Goal: Information Seeking & Learning: Learn about a topic

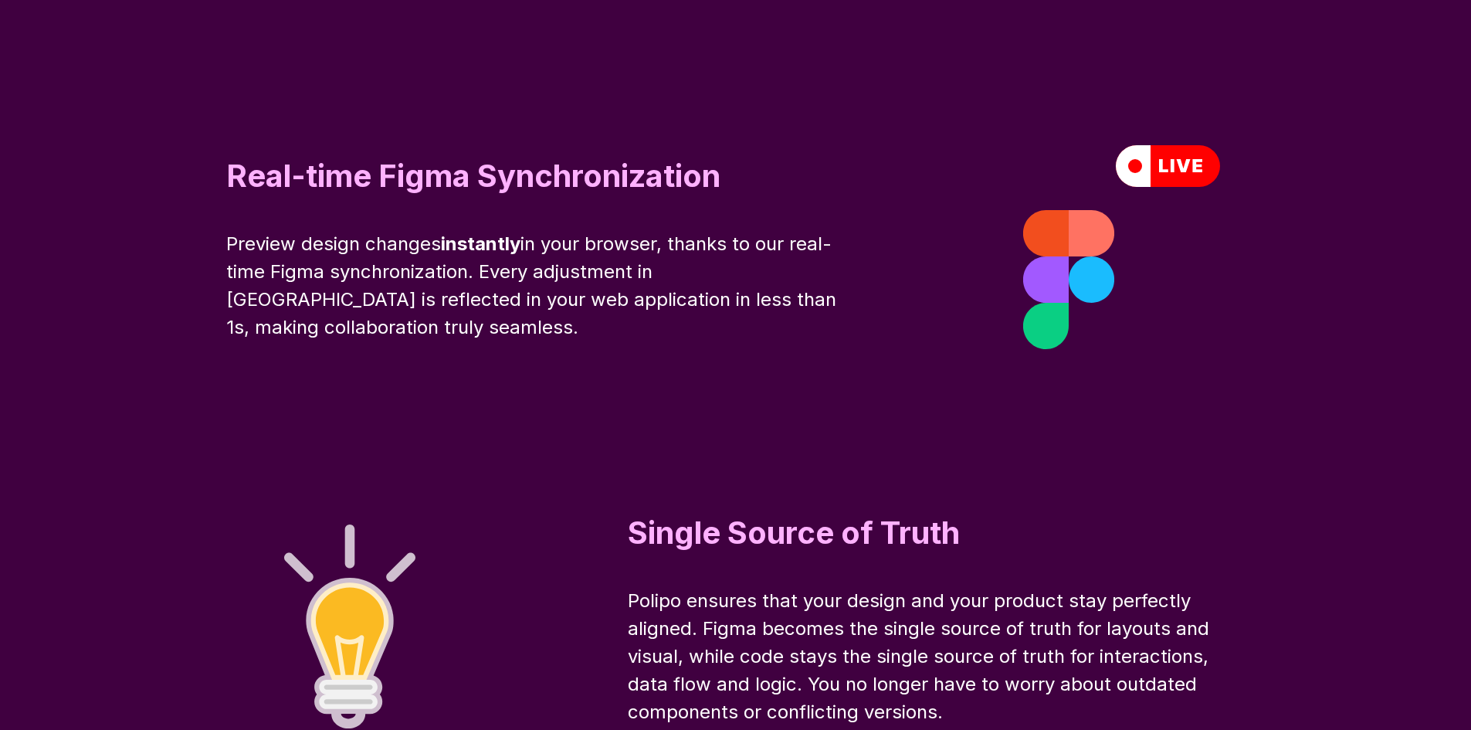
scroll to position [4928, 0]
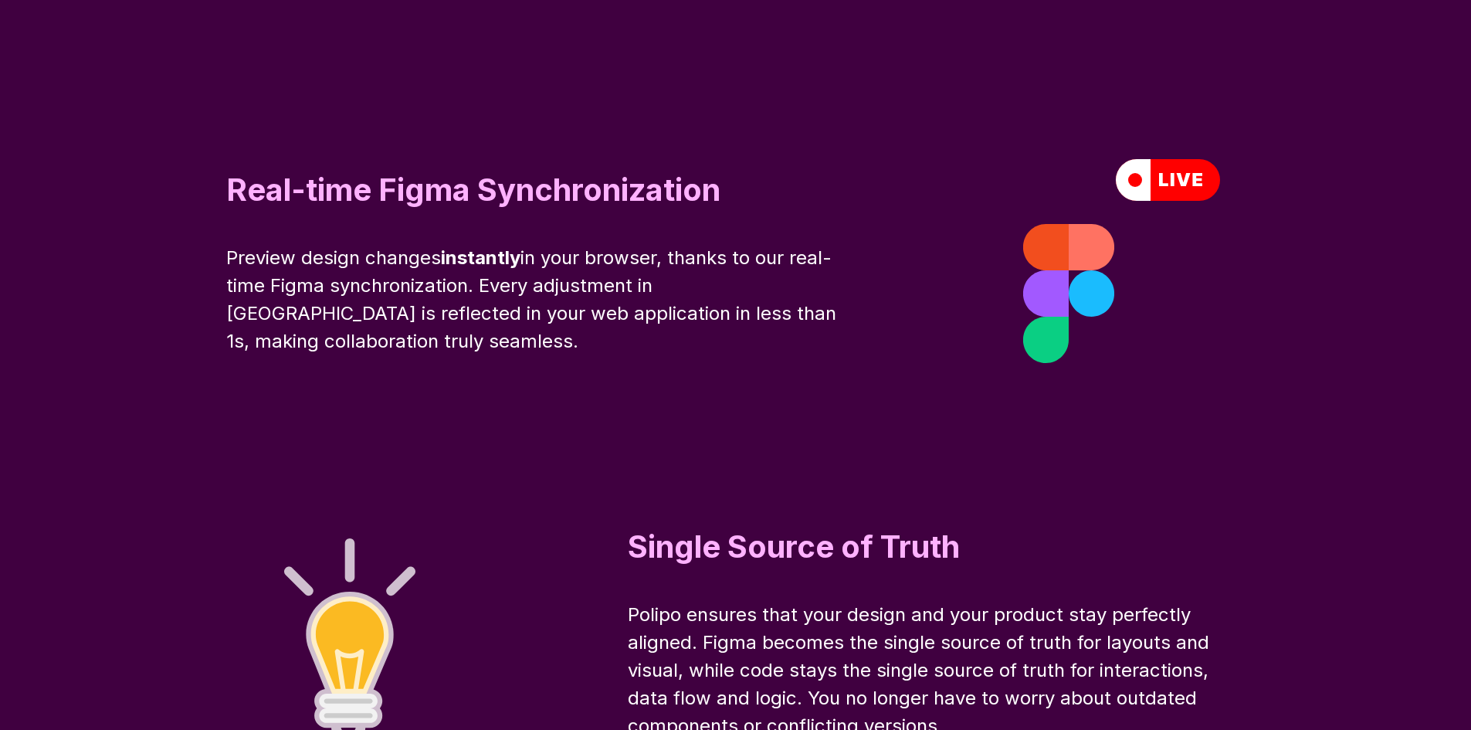
click at [923, 217] on div "Real-time Figma Synchronization Preview design changes instantly in your browse…" at bounding box center [735, 261] width 1235 height 371
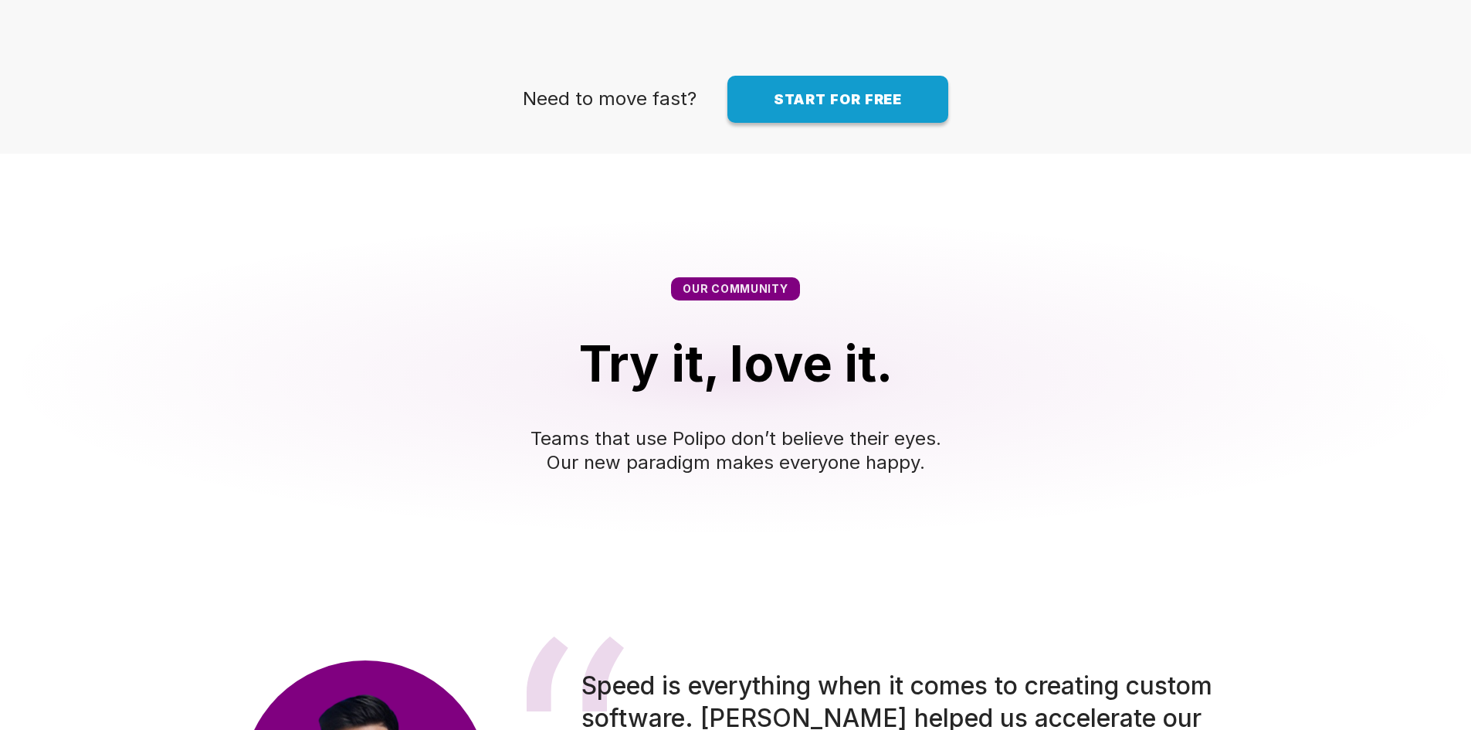
scroll to position [0, 0]
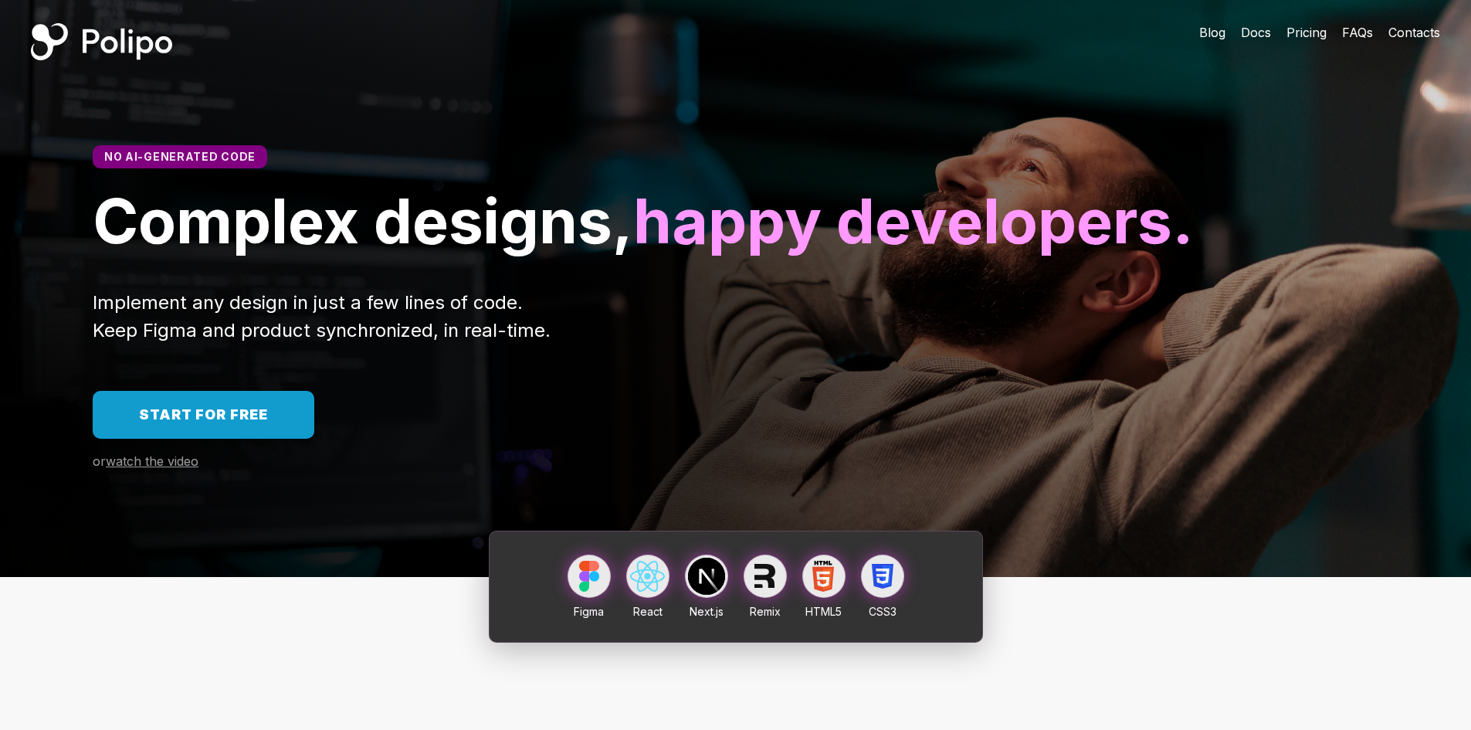
click at [172, 469] on span "watch the video" at bounding box center [152, 460] width 93 height 15
click at [217, 422] on span "Start for free" at bounding box center [203, 414] width 129 height 16
click at [1361, 34] on span "FAQs" at bounding box center [1357, 32] width 31 height 15
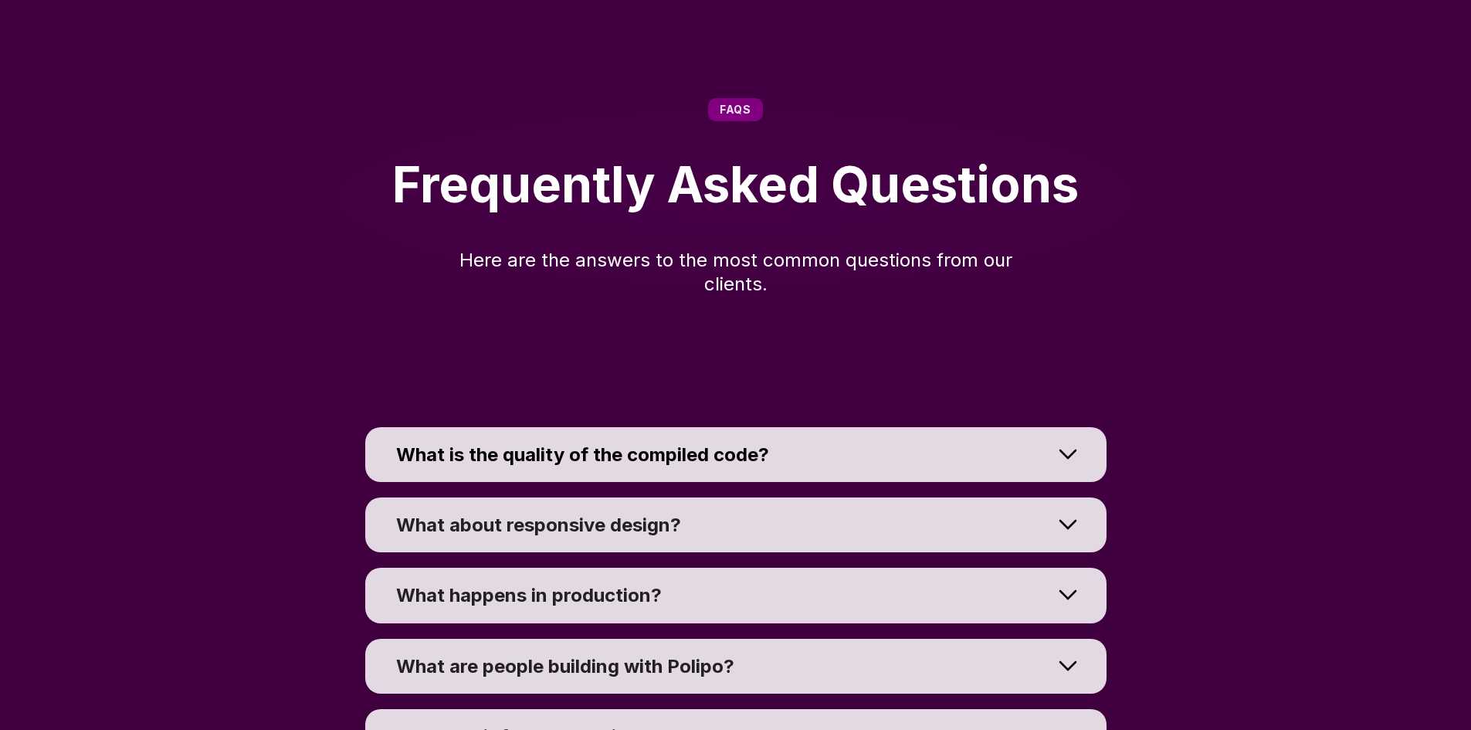
scroll to position [10570, 0]
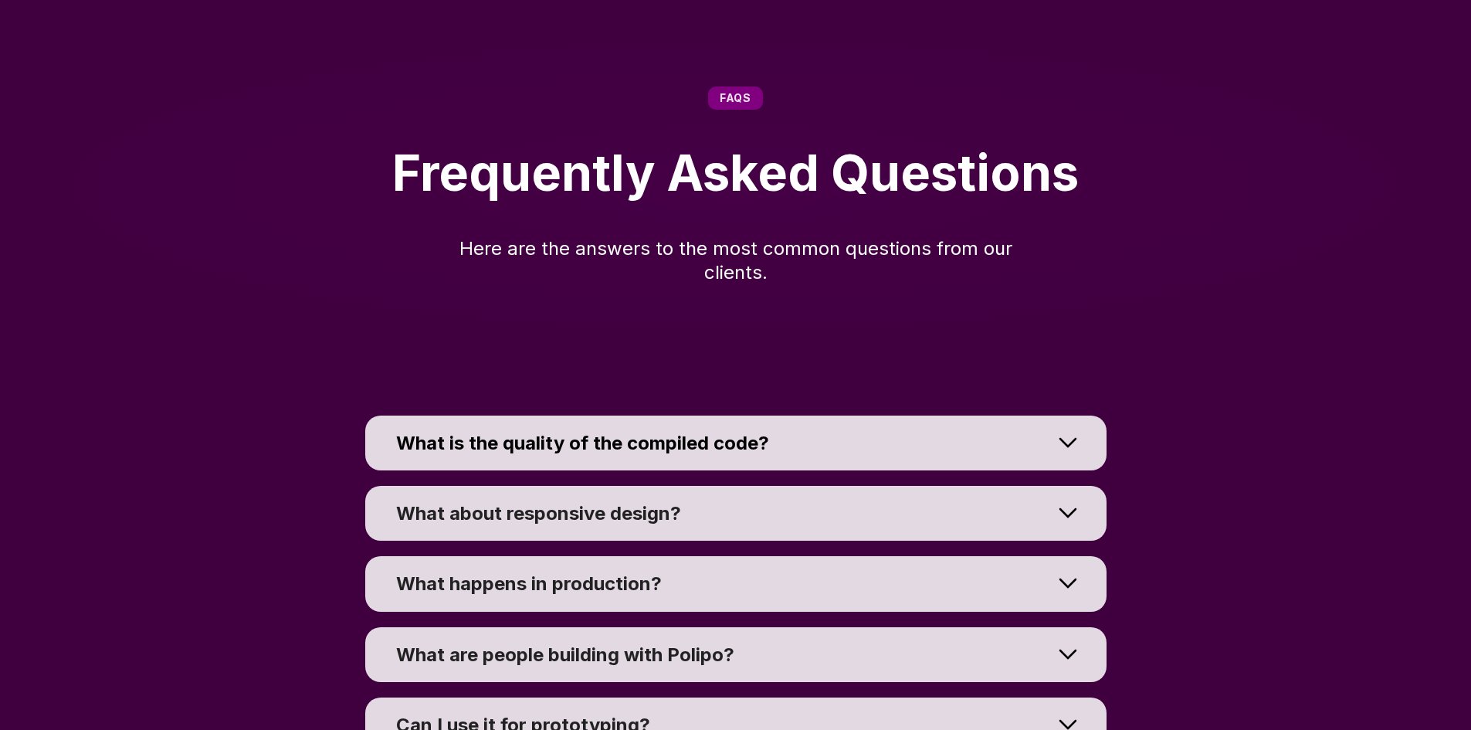
click at [1054, 477] on div at bounding box center [1067, 442] width 77 height 69
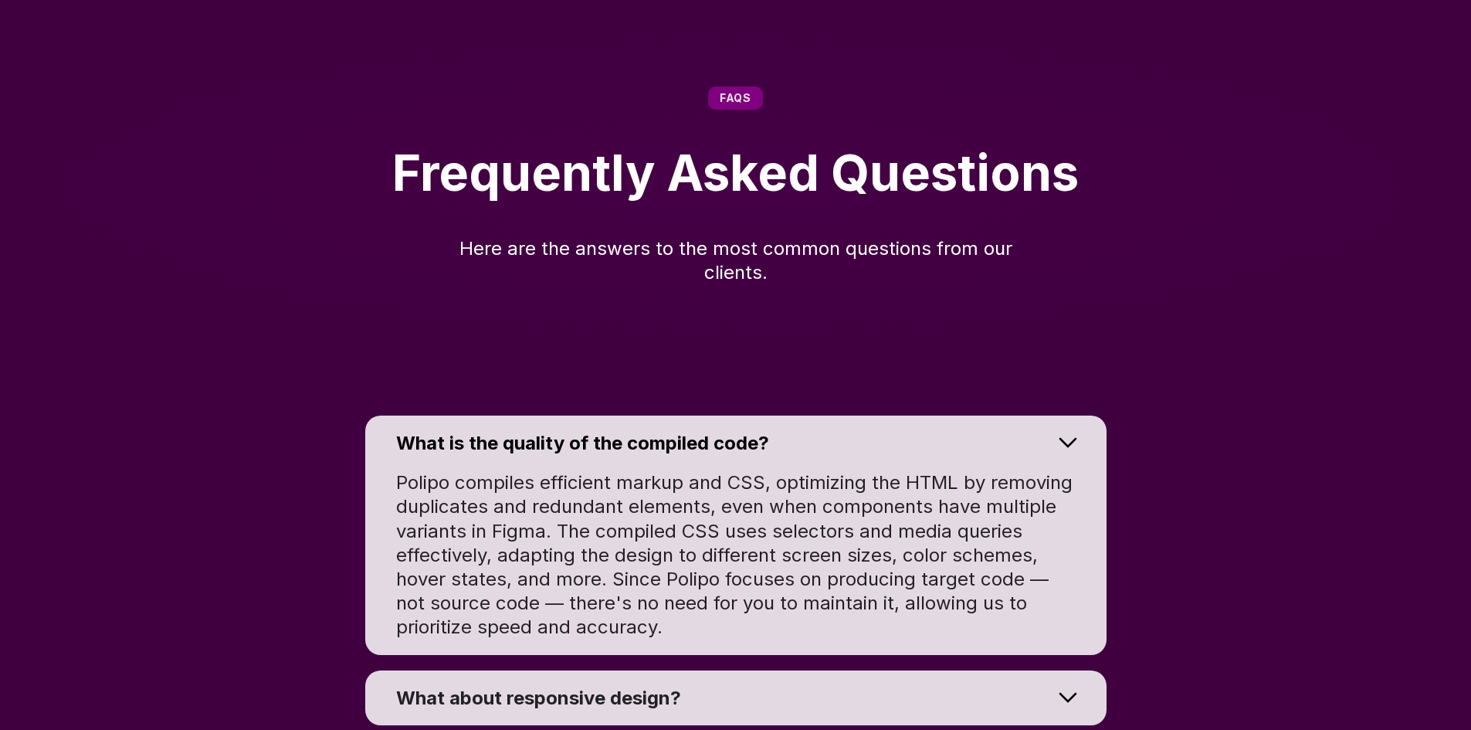
click at [1191, 346] on div "FAQs Frequently Asked Questions Here are the answers to the most common questio…" at bounding box center [735, 185] width 1471 height 321
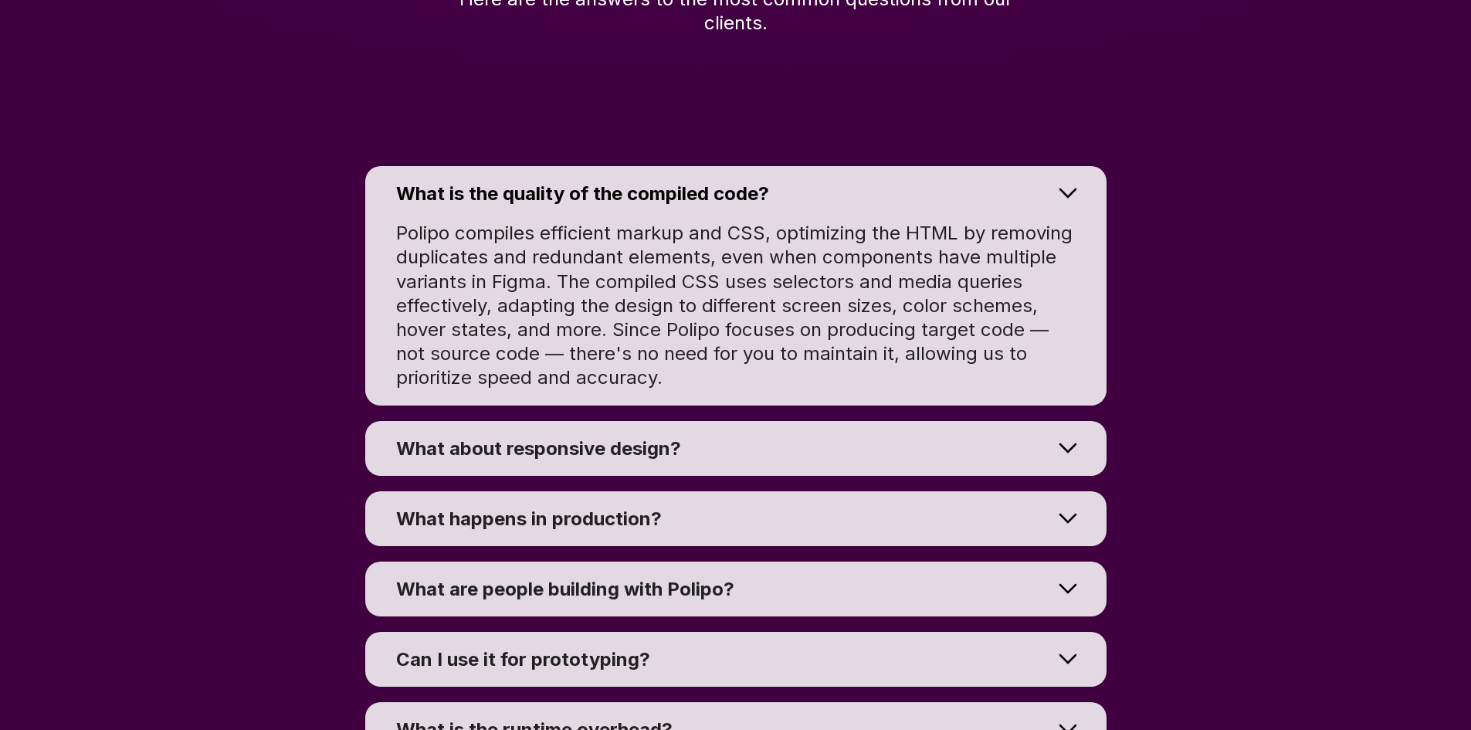
scroll to position [10879, 0]
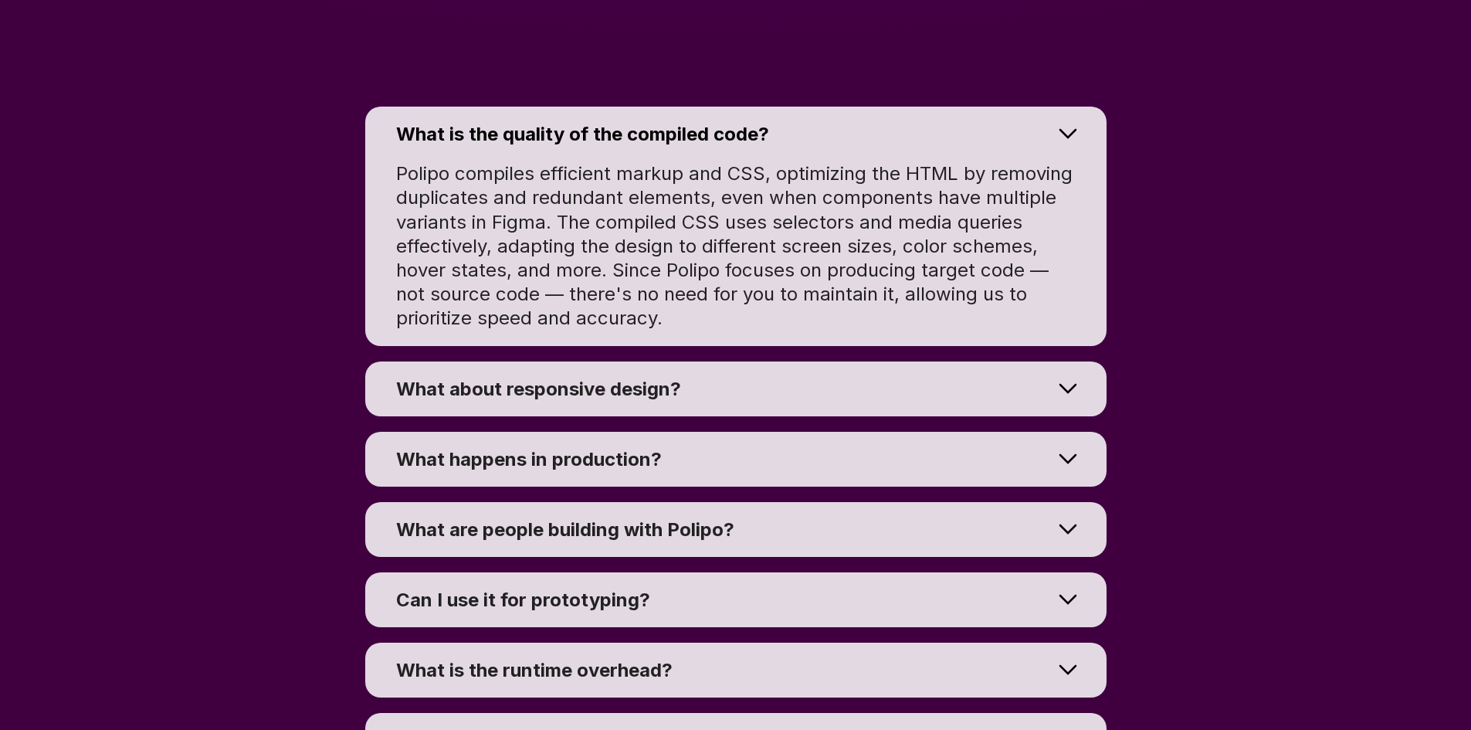
click at [1077, 493] on div at bounding box center [1067, 458] width 77 height 69
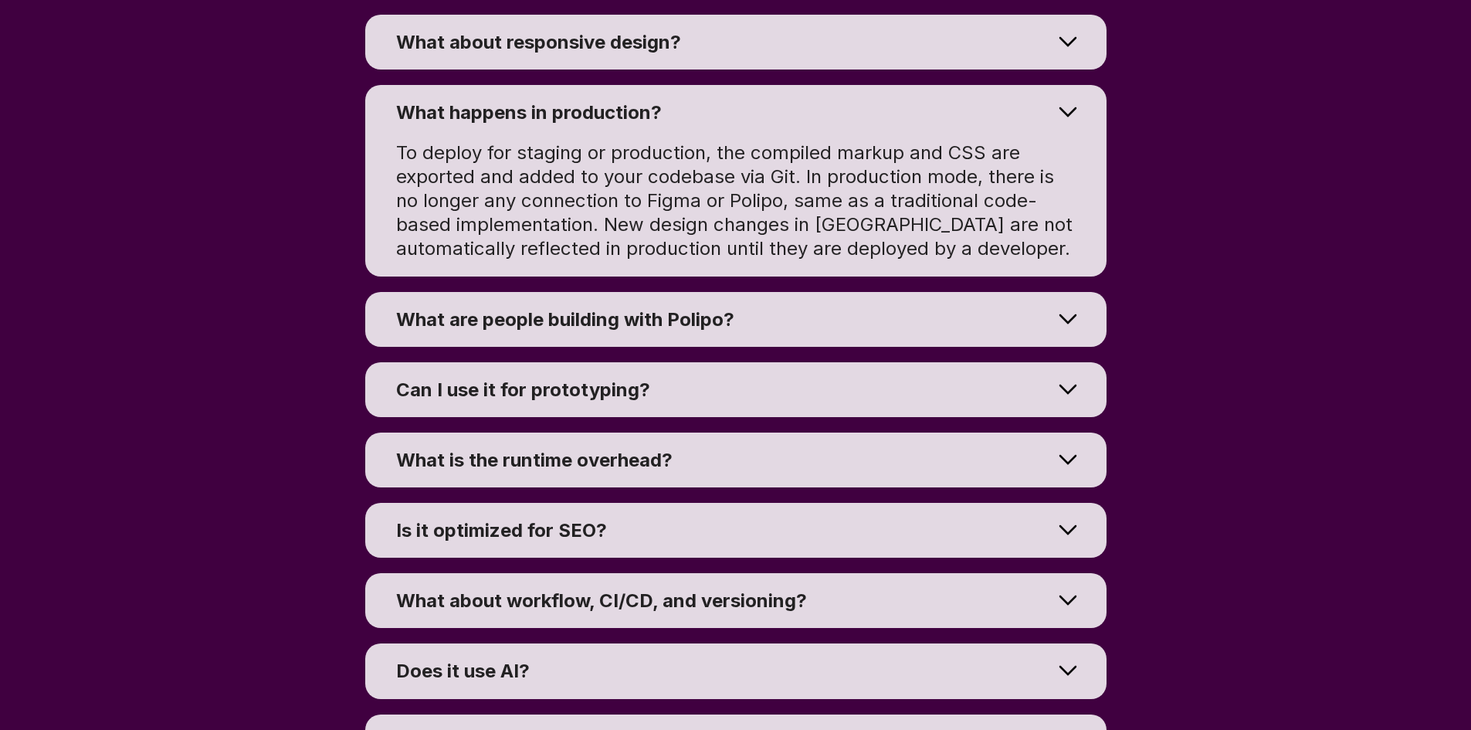
scroll to position [11064, 0]
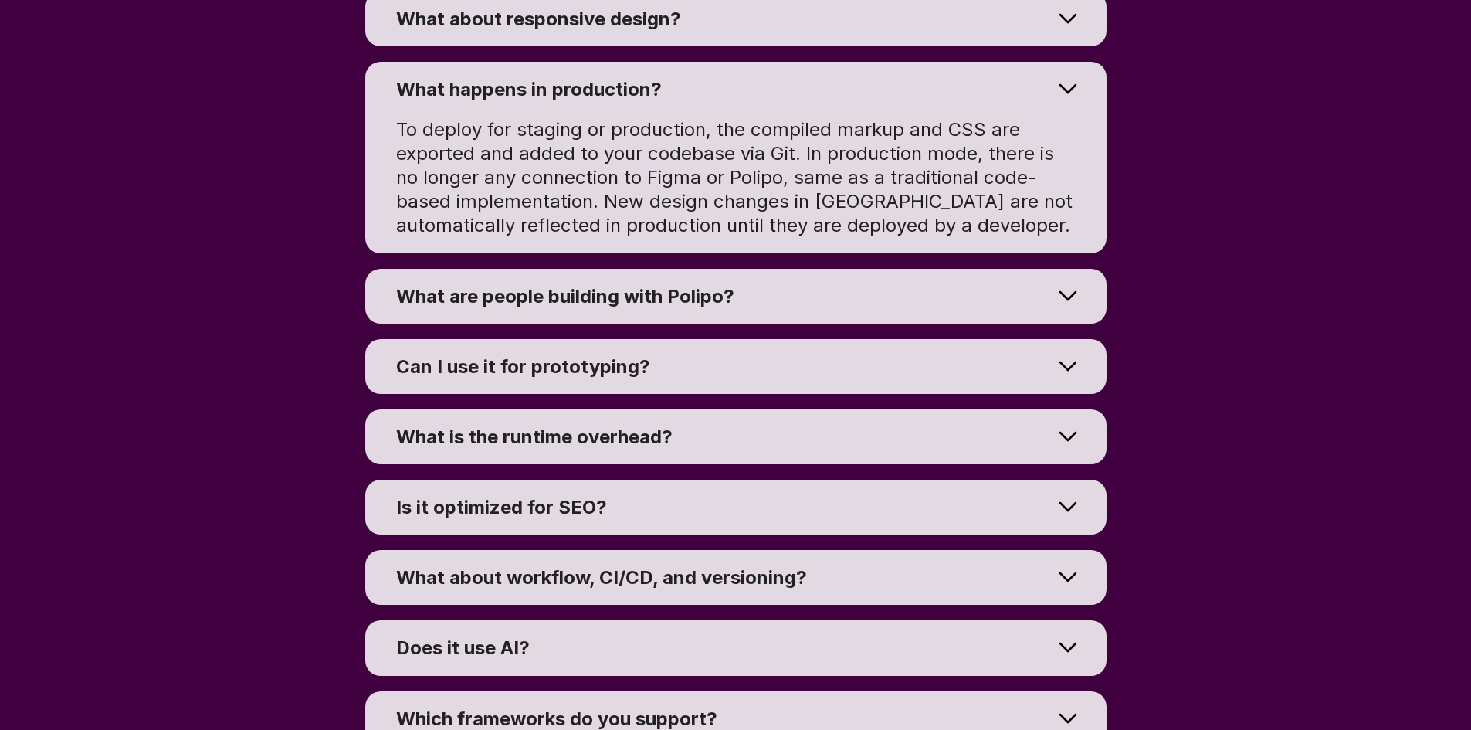
click at [1283, 260] on div "What happens in production? To deploy for staging or production, the compiled m…" at bounding box center [735, 157] width 1471 height 206
click at [1284, 260] on div "What happens in production? To deploy for staging or production, the compiled m…" at bounding box center [735, 157] width 1471 height 206
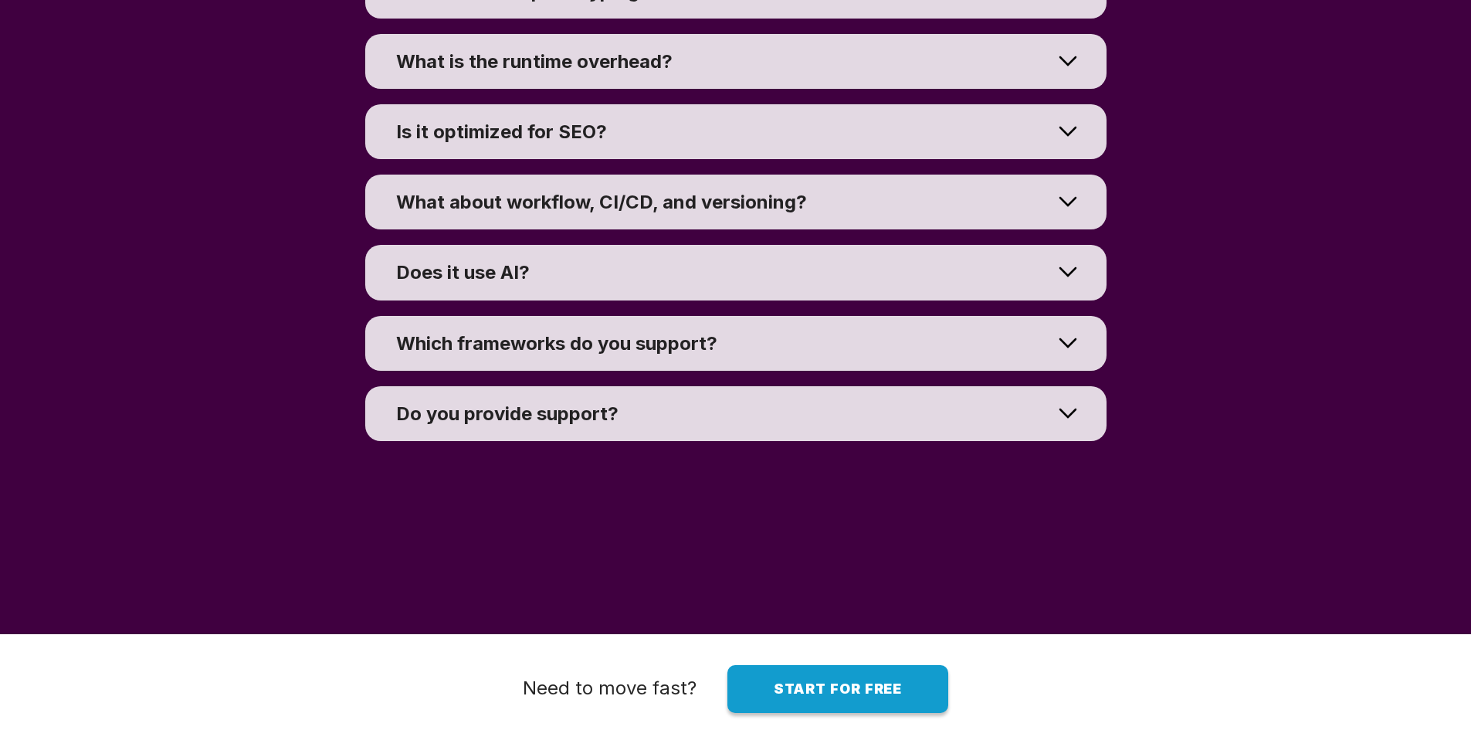
scroll to position [11497, 0]
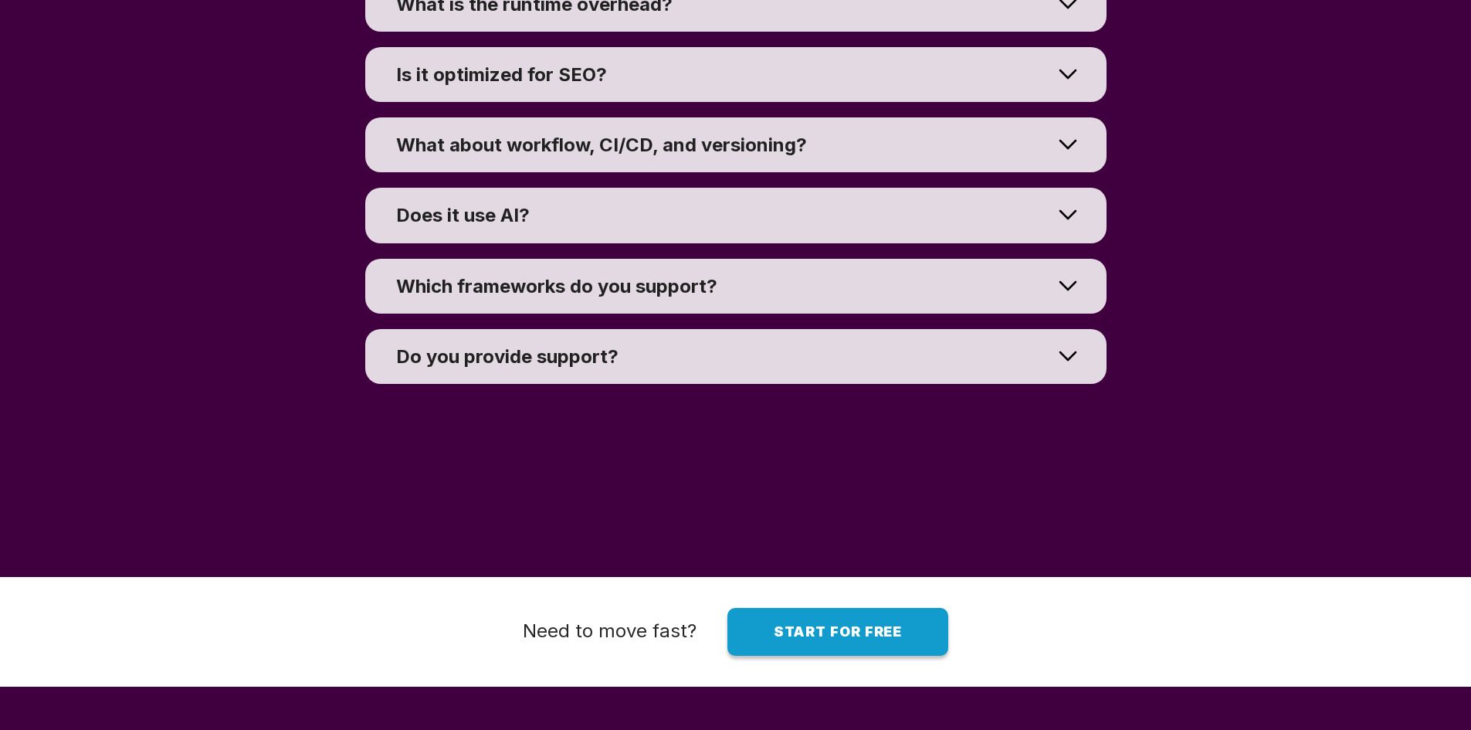
click at [1062, 249] on div at bounding box center [1067, 214] width 77 height 69
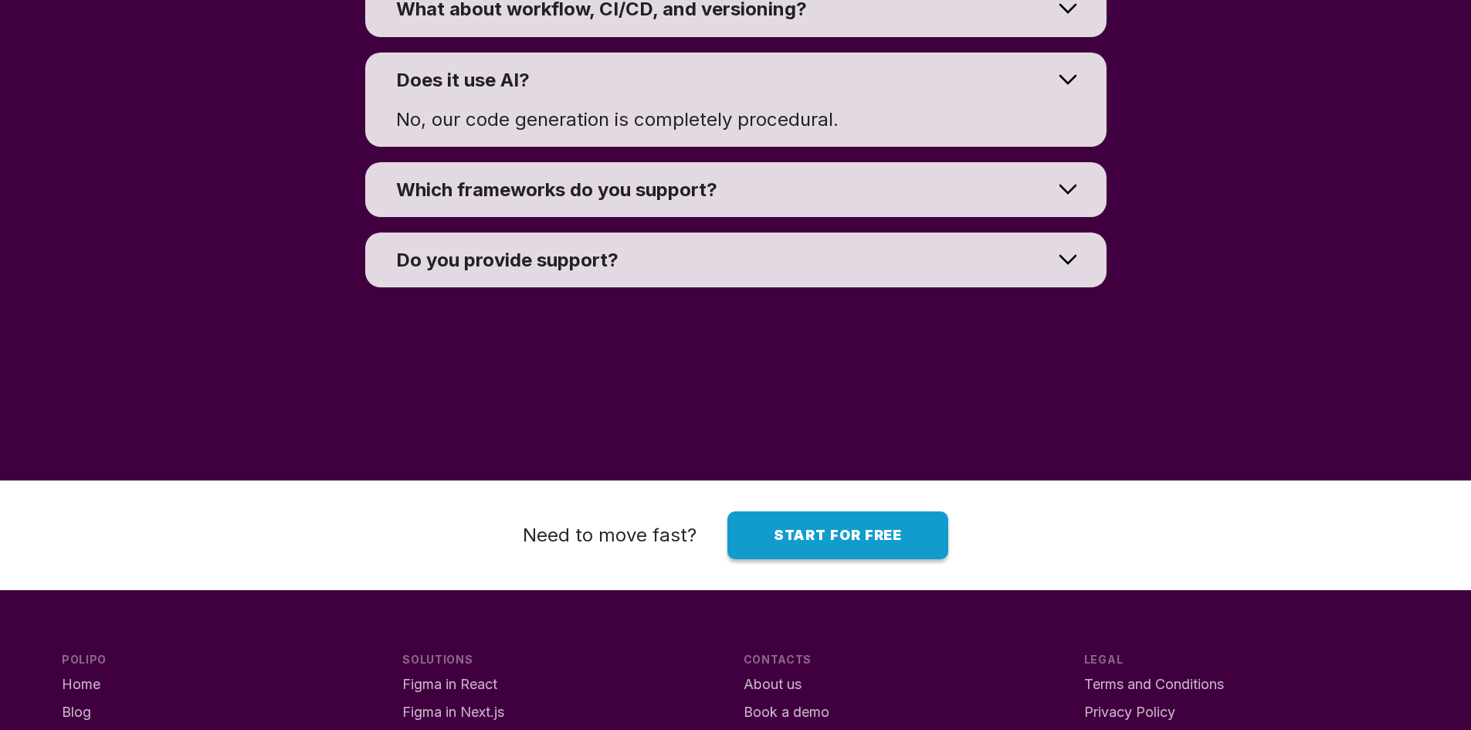
scroll to position [11361, 0]
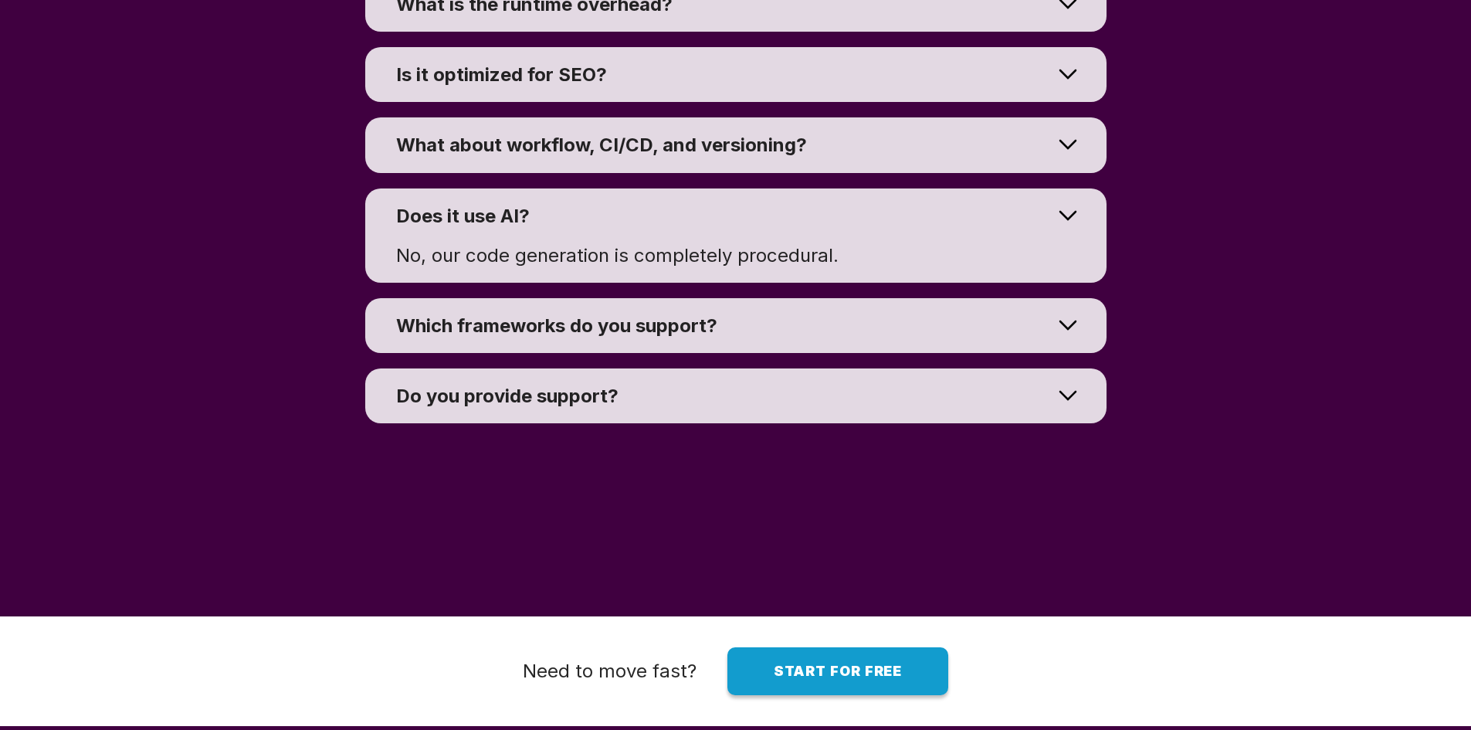
click at [1066, 360] on div at bounding box center [1067, 324] width 77 height 69
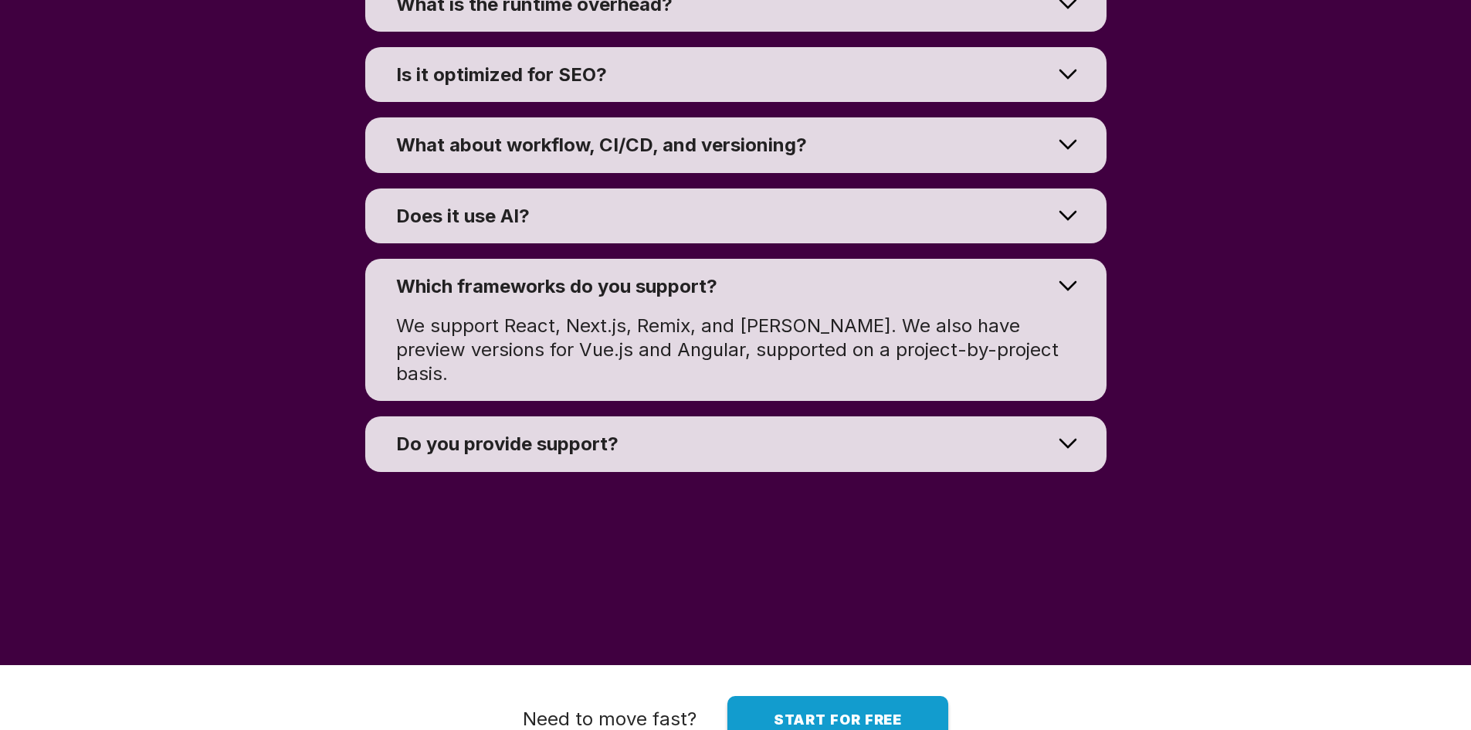
click at [1081, 478] on div at bounding box center [1067, 442] width 77 height 69
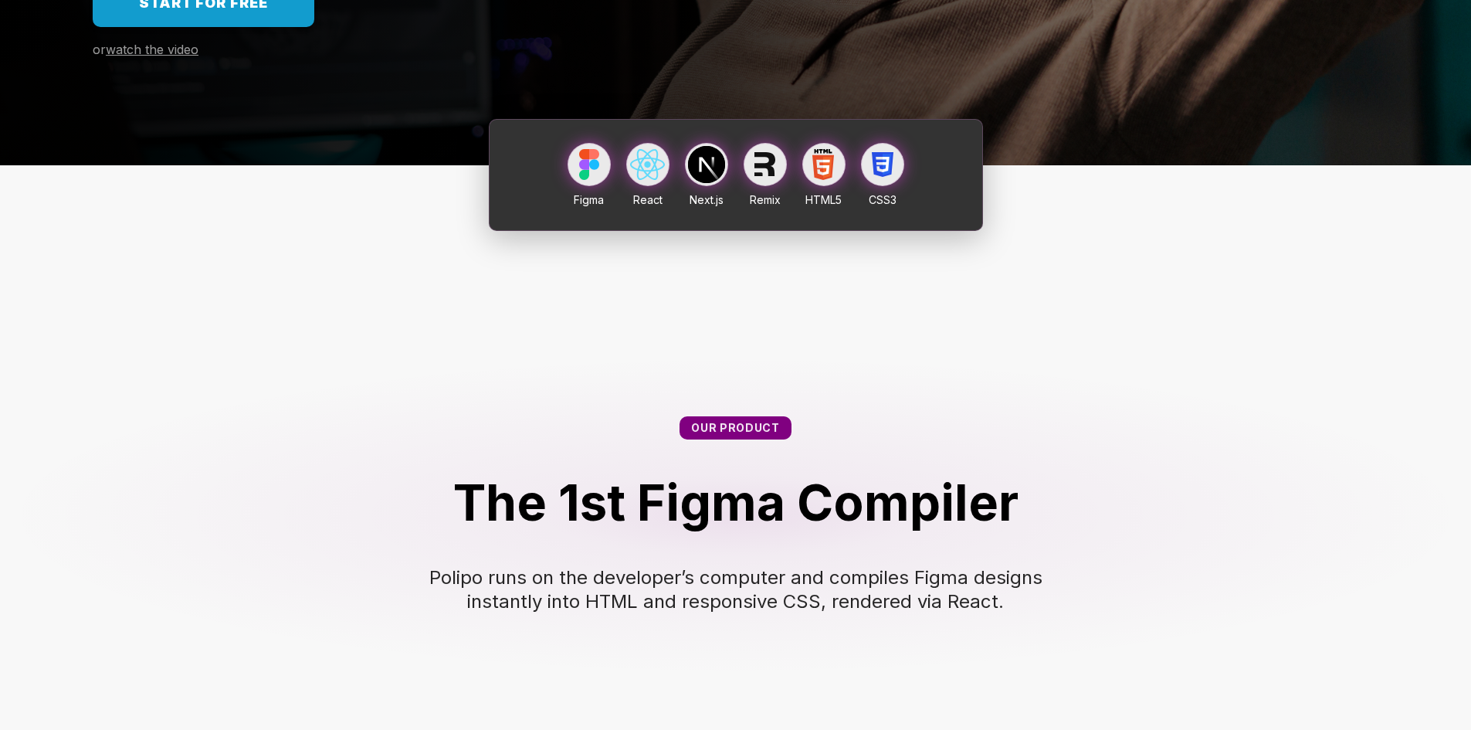
scroll to position [0, 0]
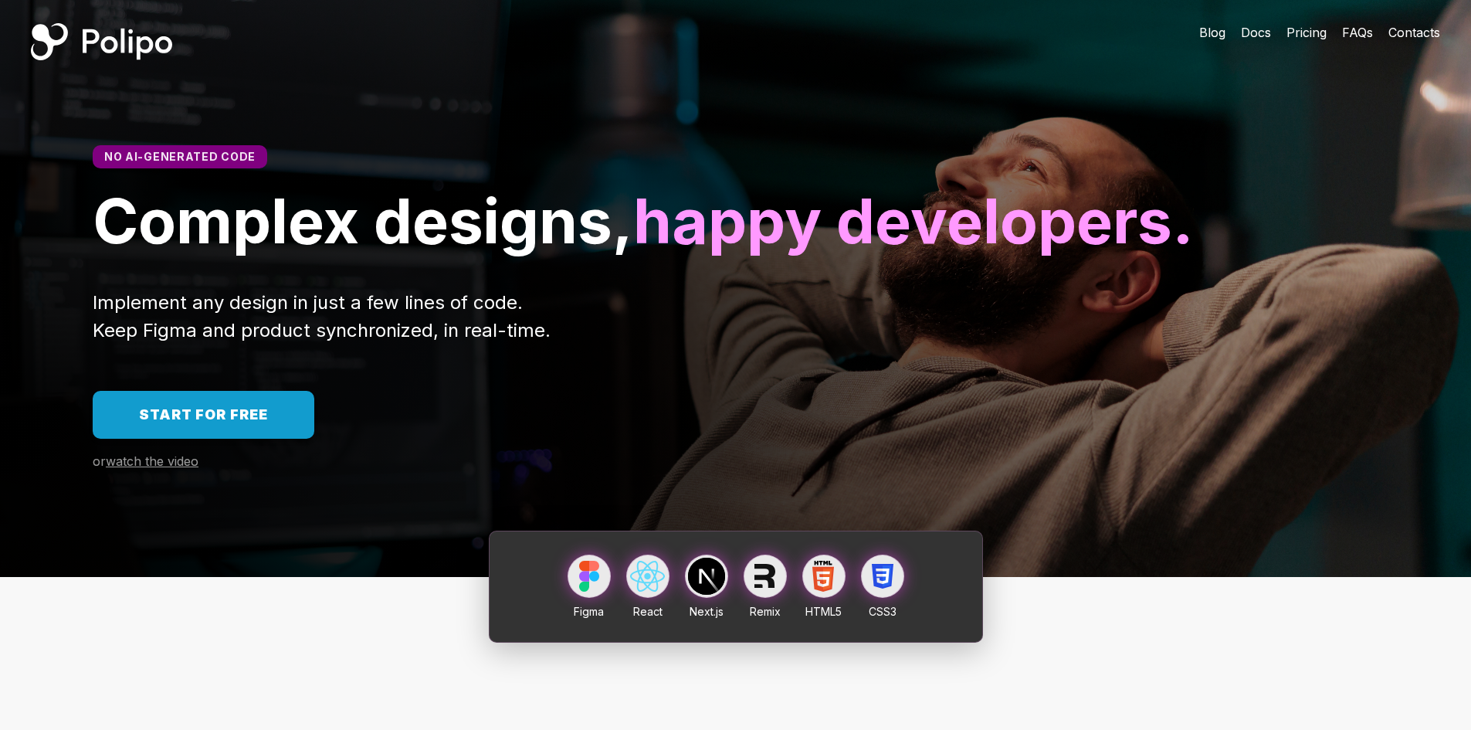
click at [1255, 32] on span "Docs" at bounding box center [1256, 32] width 30 height 15
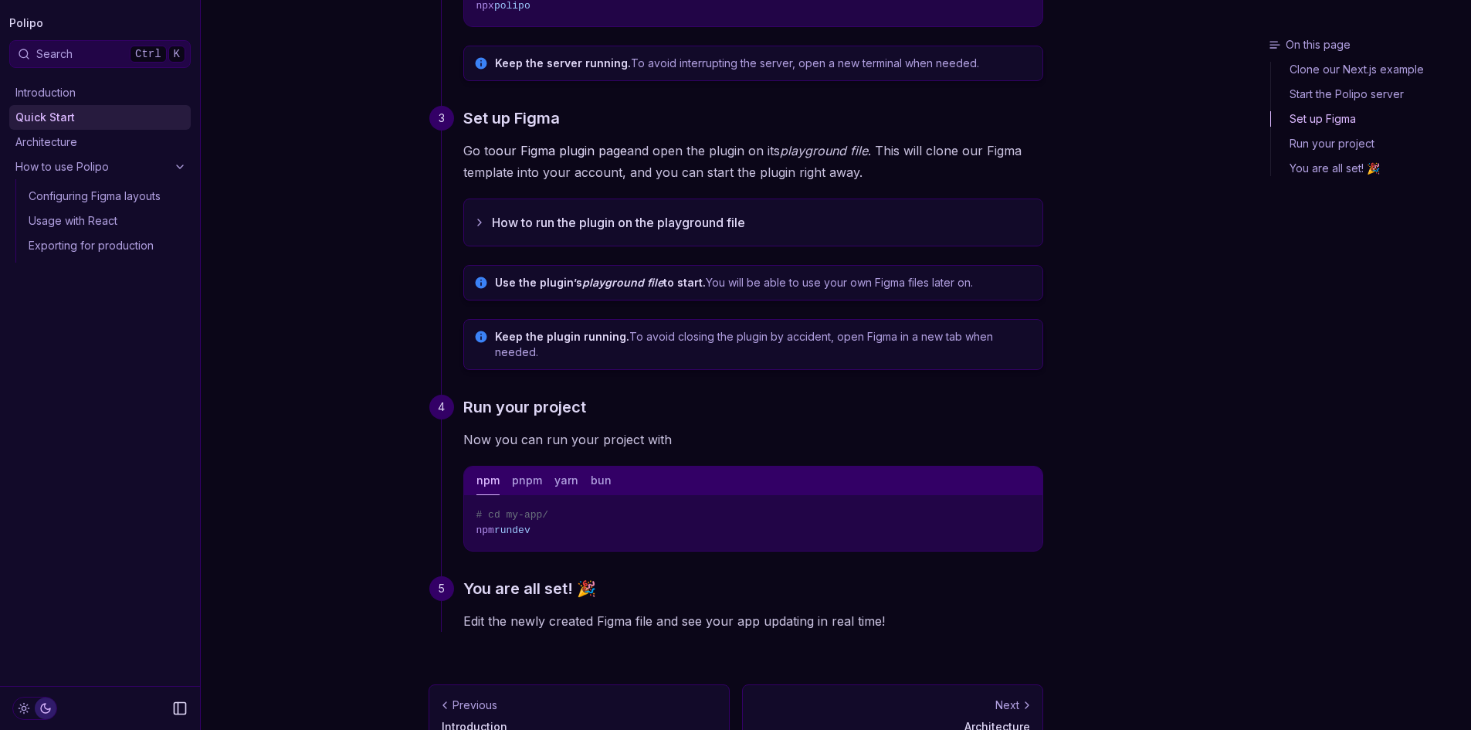
scroll to position [443, 0]
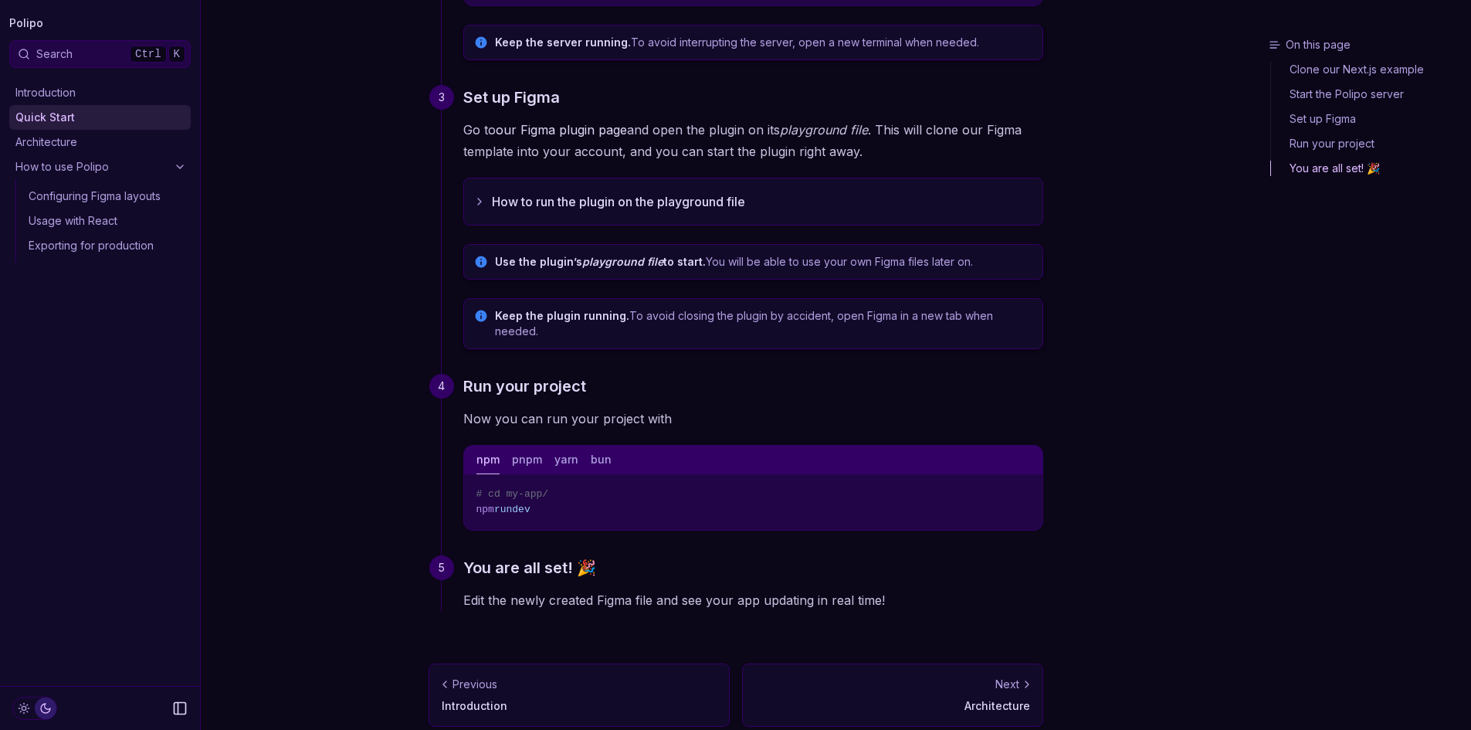
click at [38, 137] on link "Architecture" at bounding box center [99, 142] width 181 height 25
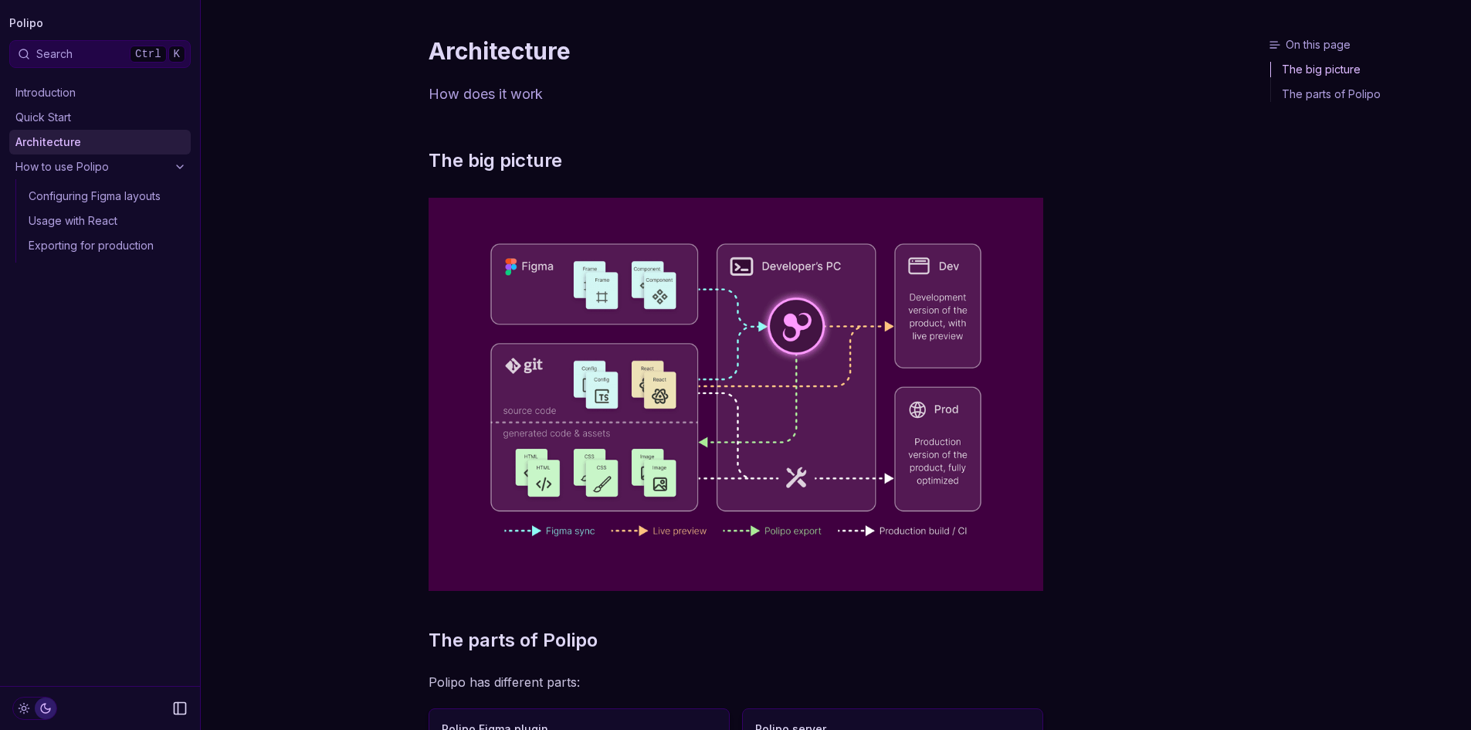
click at [46, 114] on link "Quick Start" at bounding box center [99, 117] width 181 height 25
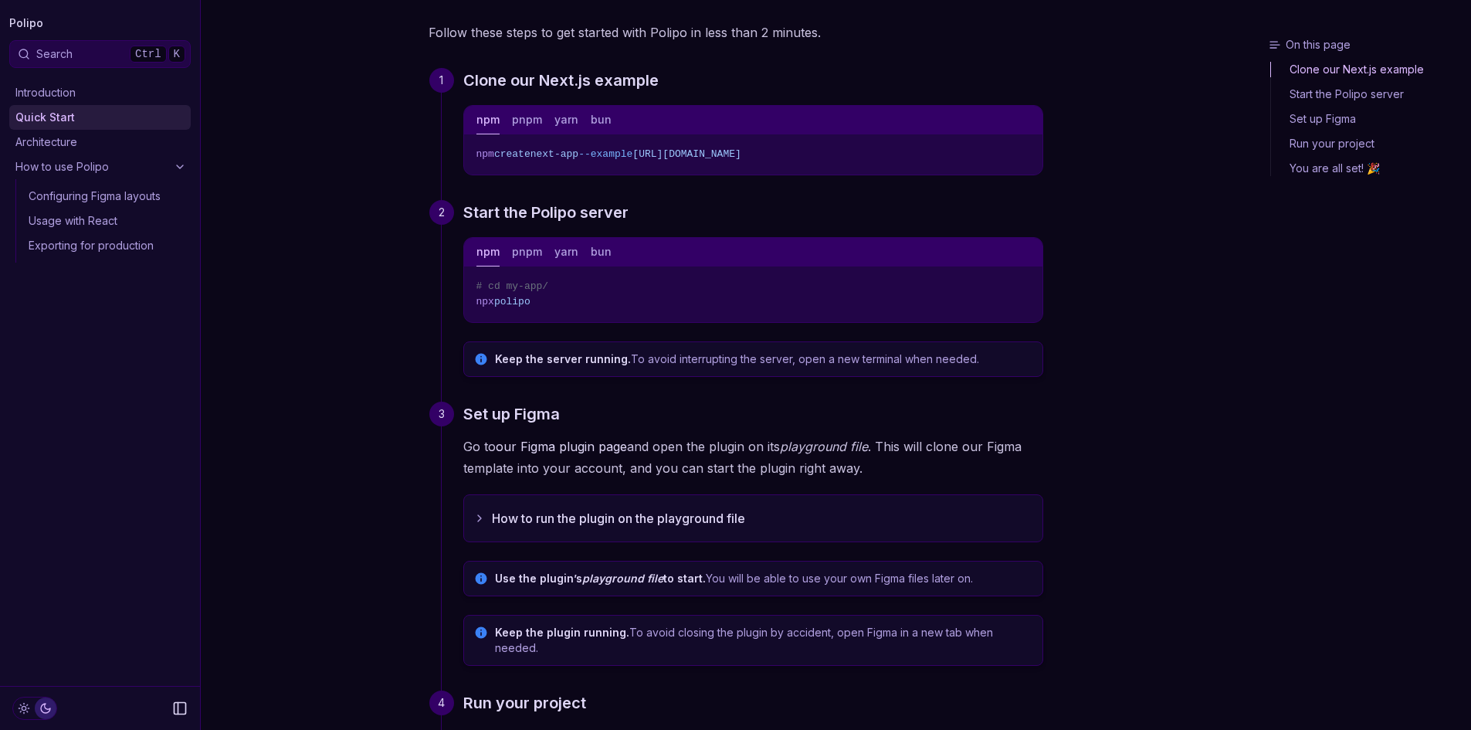
scroll to position [128, 0]
click at [740, 154] on span "https://github.com/getpolipo/examples/tree/main/nextjs/blog-starter" at bounding box center [686, 153] width 108 height 12
click at [1128, 222] on div "On this page Clone our Next.js example Quick Start Getting Started with Polipo …" at bounding box center [735, 466] width 1069 height 1188
